Goal: Go to known website: Go to known website

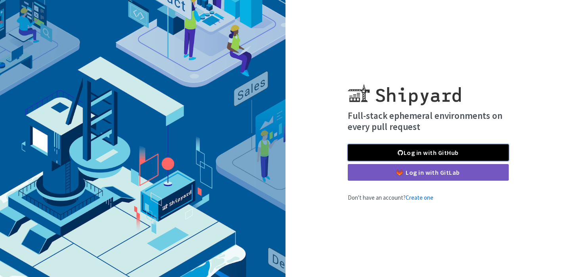
click at [425, 154] on link "Log in with GitHub" at bounding box center [428, 152] width 161 height 17
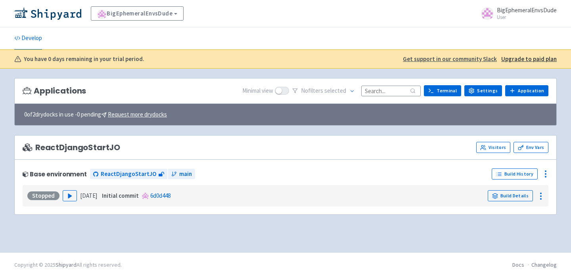
click at [125, 199] on strong "Initial commit" at bounding box center [120, 196] width 37 height 8
